Goal: Navigation & Orientation: Find specific page/section

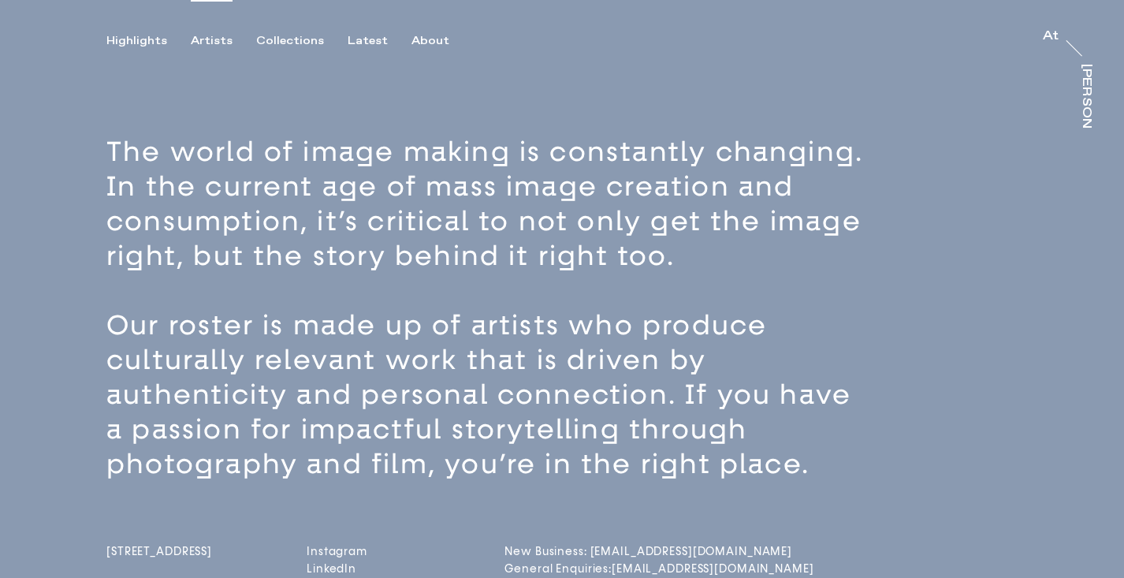
click at [220, 37] on div "Artists" at bounding box center [212, 41] width 42 height 14
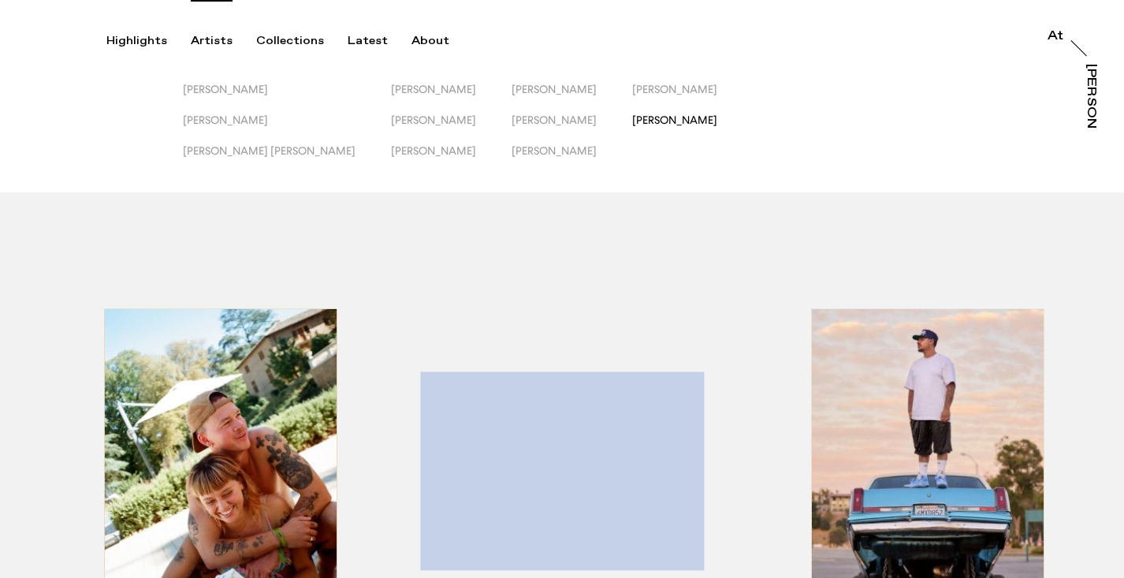
click at [632, 116] on span "[PERSON_NAME]" at bounding box center [674, 119] width 85 height 13
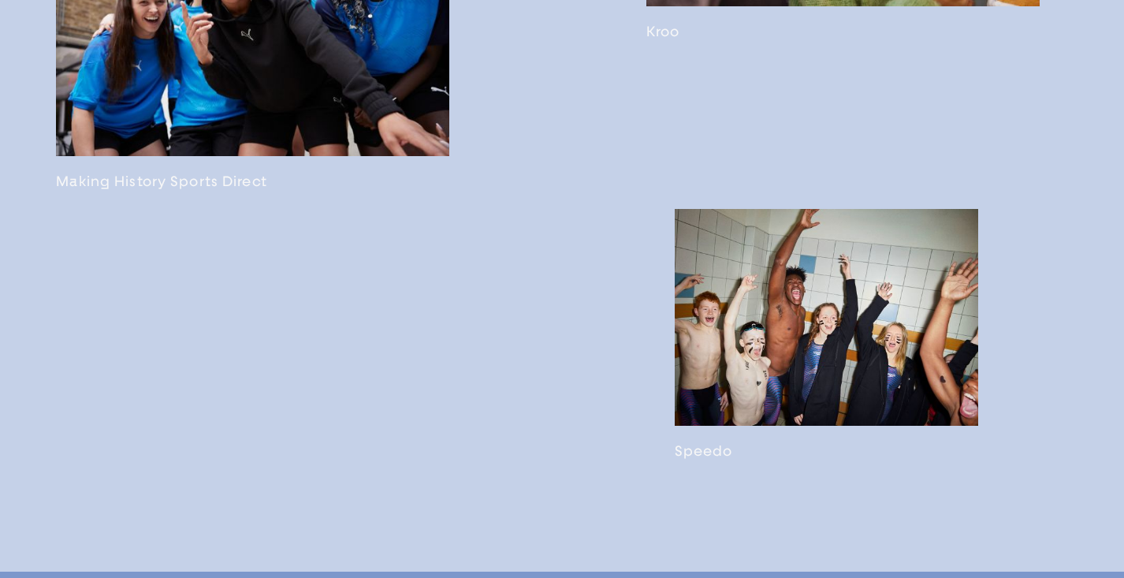
scroll to position [3121, 0]
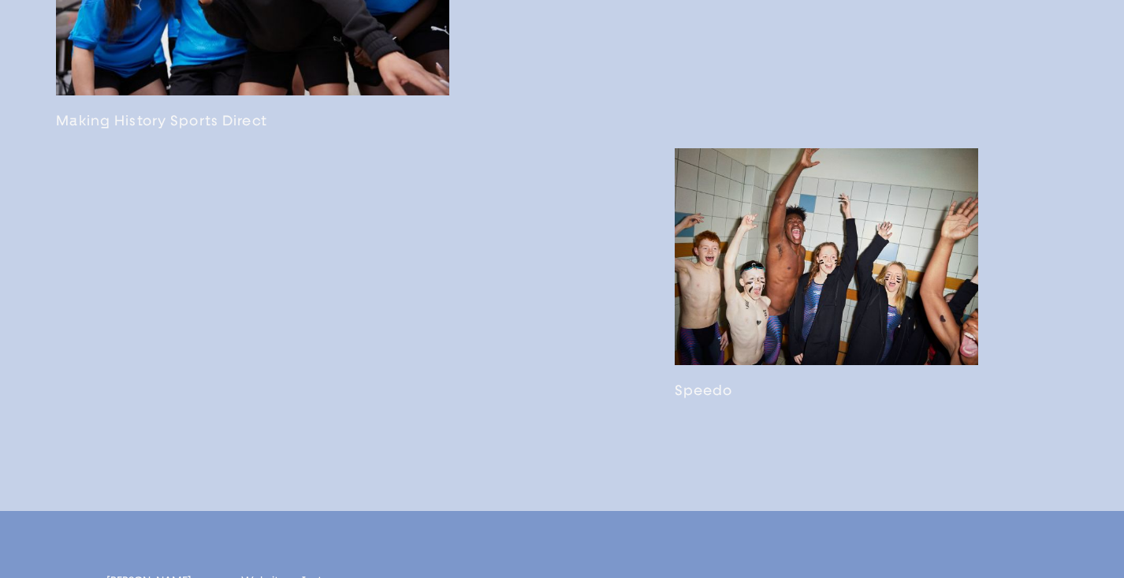
click at [772, 296] on link at bounding box center [826, 273] width 303 height 251
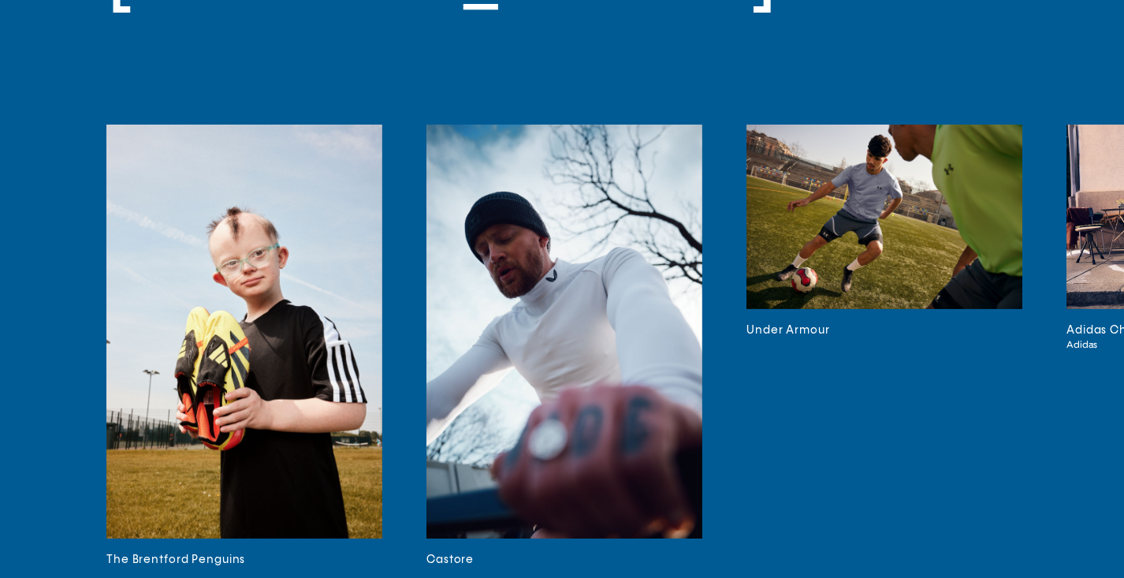
scroll to position [4191, 0]
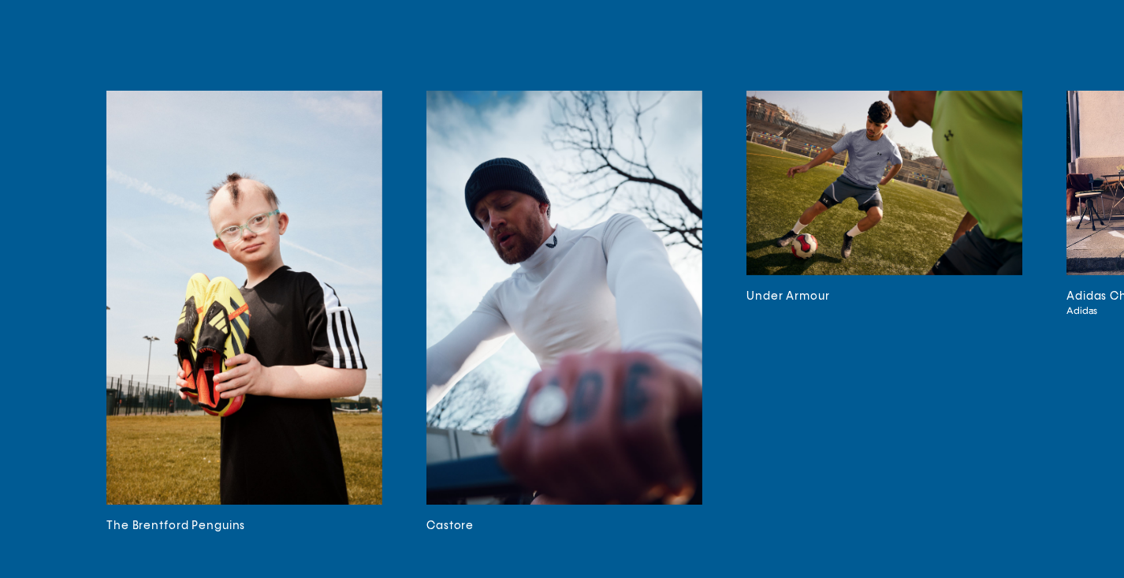
click at [292, 364] on img at bounding box center [244, 298] width 276 height 414
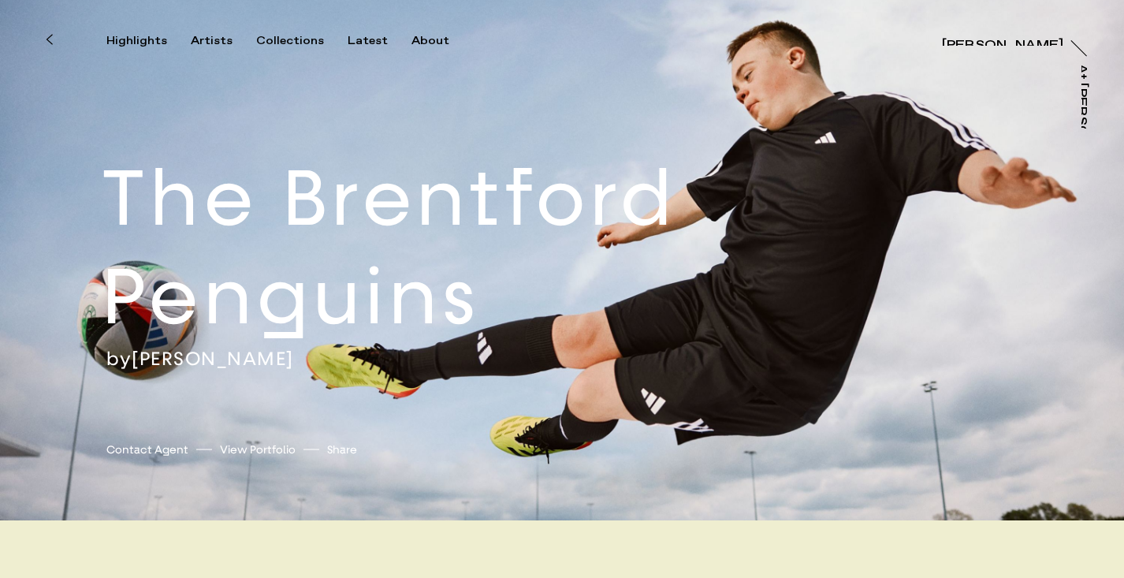
click at [47, 45] on icon at bounding box center [49, 39] width 7 height 13
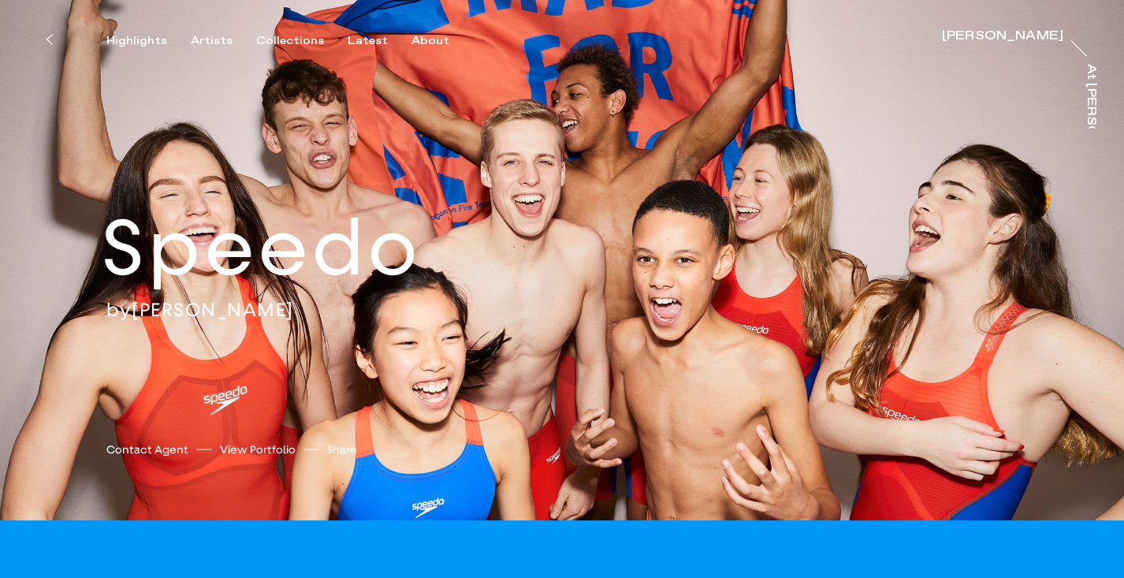
click at [46, 33] on icon at bounding box center [49, 39] width 7 height 13
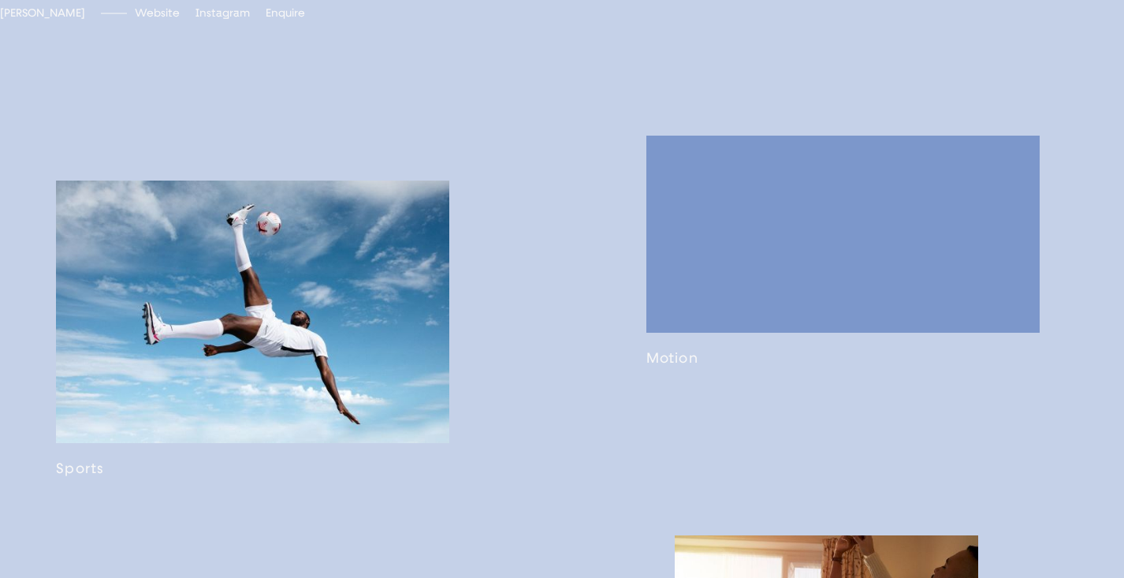
scroll to position [854, 0]
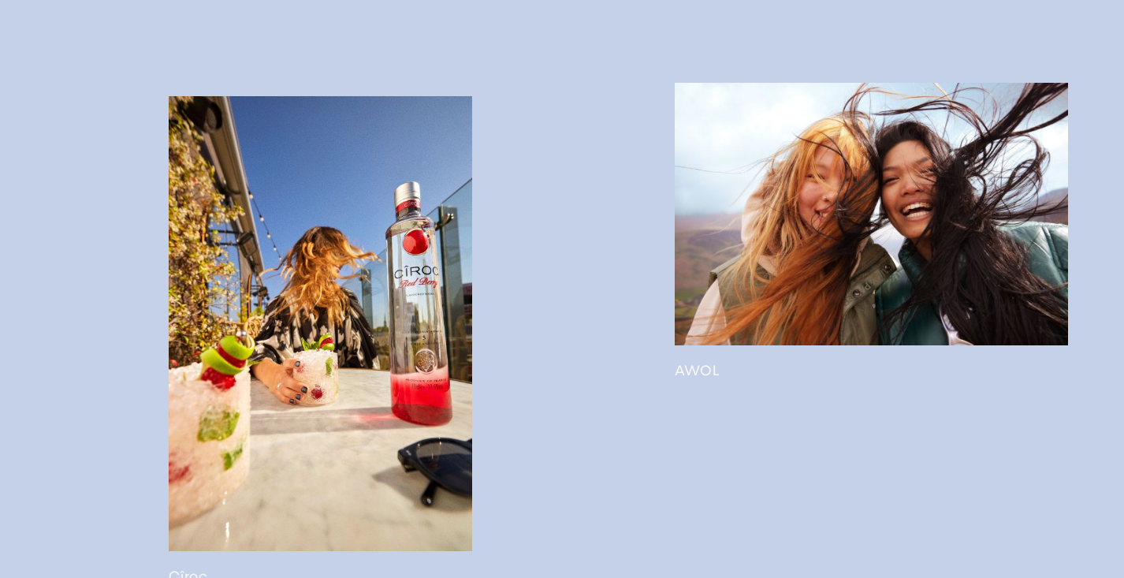
scroll to position [2275, 0]
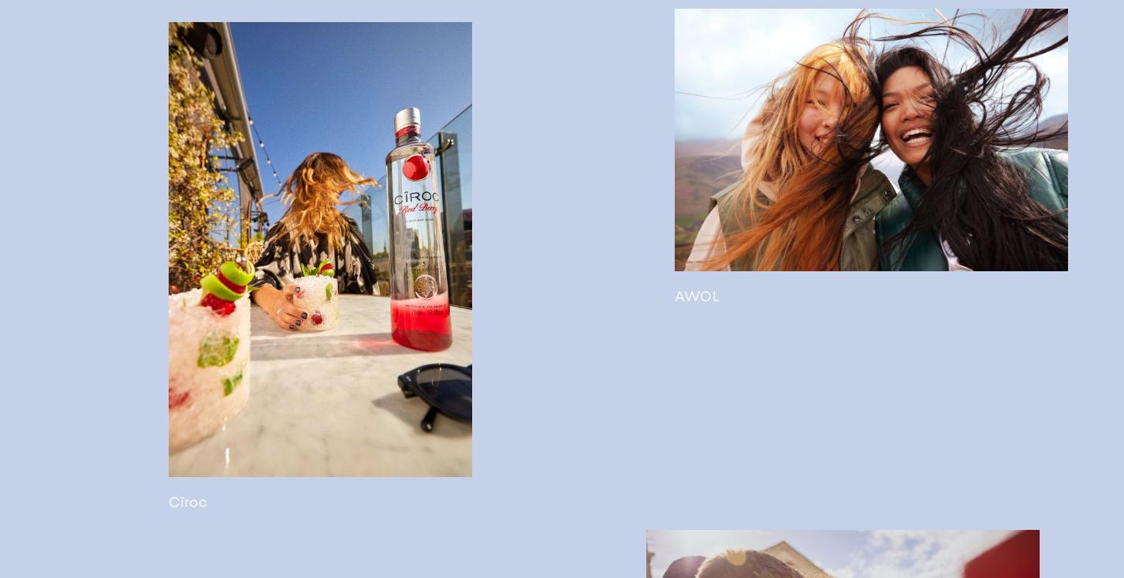
click at [815, 239] on link at bounding box center [871, 157] width 393 height 296
